Goal: Task Accomplishment & Management: Manage account settings

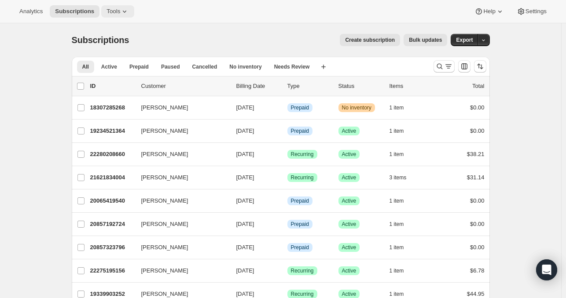
click at [106, 10] on span "Tools" at bounding box center [113, 11] width 14 height 7
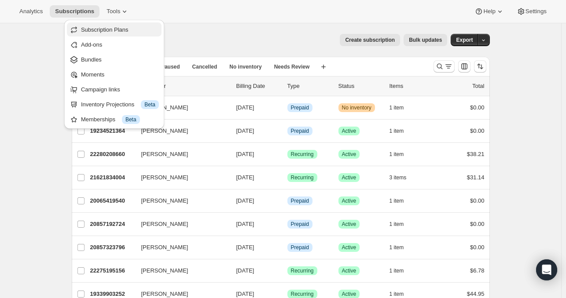
click at [111, 29] on span "Subscription Plans" at bounding box center [105, 29] width 48 height 7
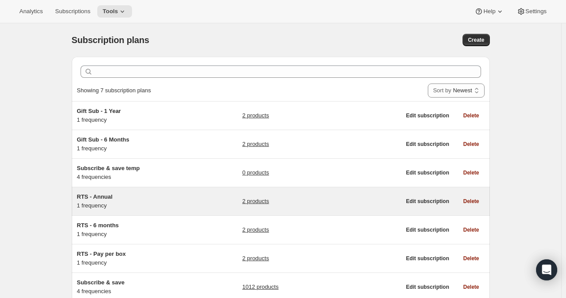
scroll to position [62, 0]
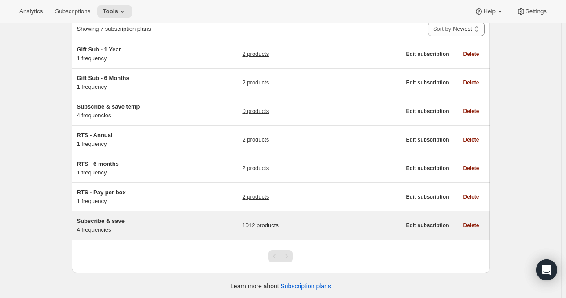
click at [275, 226] on link "1012 products" at bounding box center [260, 225] width 36 height 9
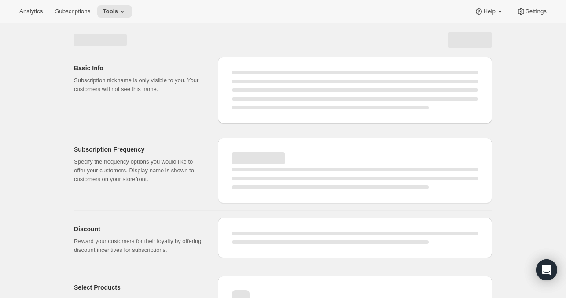
select select "WEEK"
select select "MONTH"
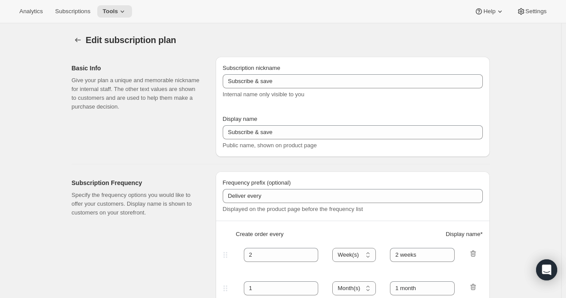
type input "Autoship and save"
type input "Deliver every:"
type input "1"
type input "1 week"
type input "2"
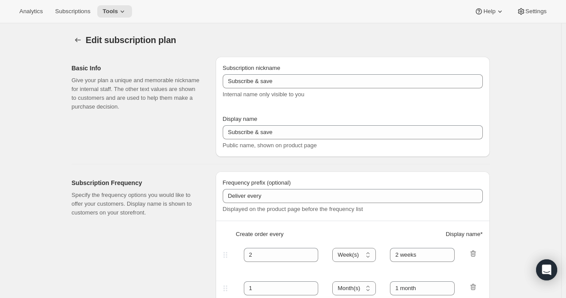
select select "WEEK"
type input "2 weeks"
type input "Put your fuel on autoship and save 20% on your first order and 5% on all future…"
select select "MONTH"
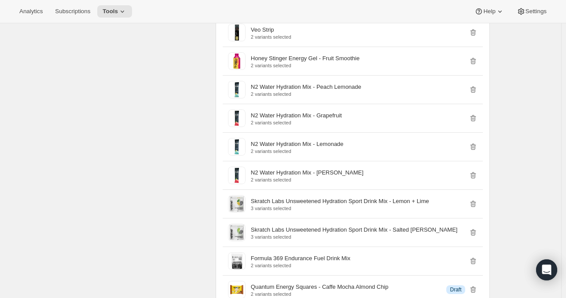
scroll to position [11405, 0]
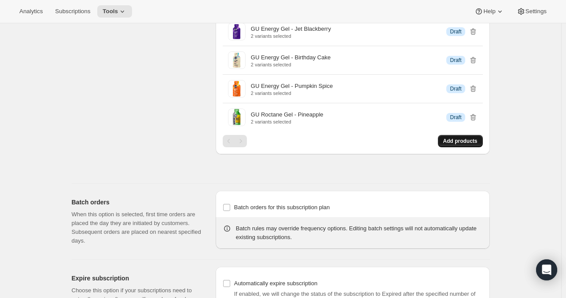
click at [475, 138] on span "Add products" at bounding box center [460, 141] width 34 height 7
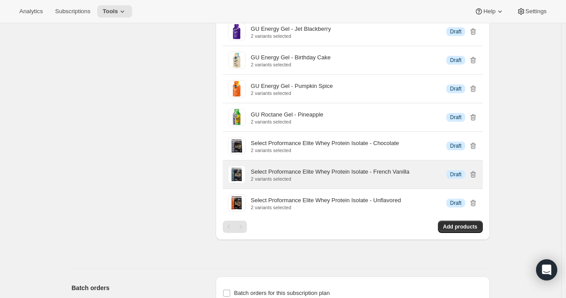
scroll to position [11360, 0]
